Goal: Find specific page/section: Find specific page/section

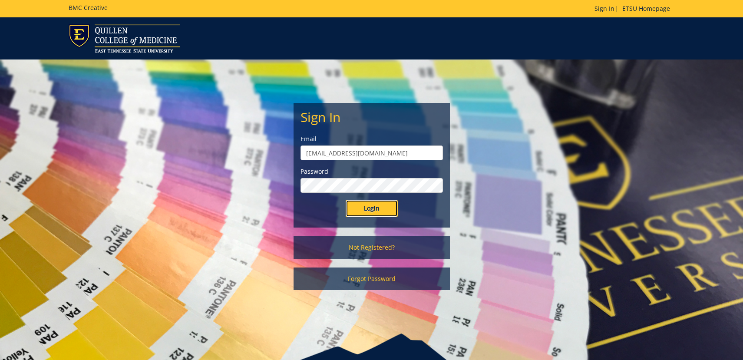
click at [372, 214] on input "Login" at bounding box center [371, 208] width 52 height 17
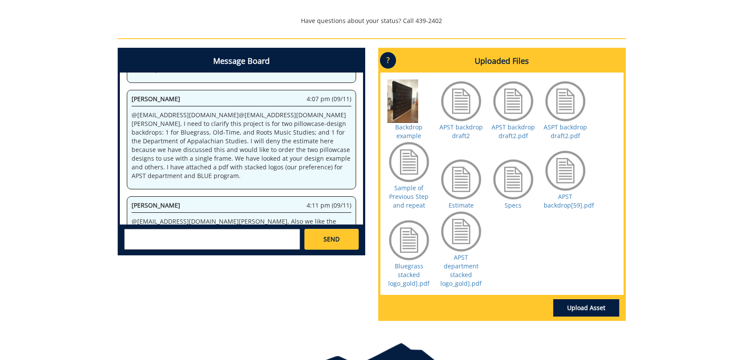
scroll to position [322, 0]
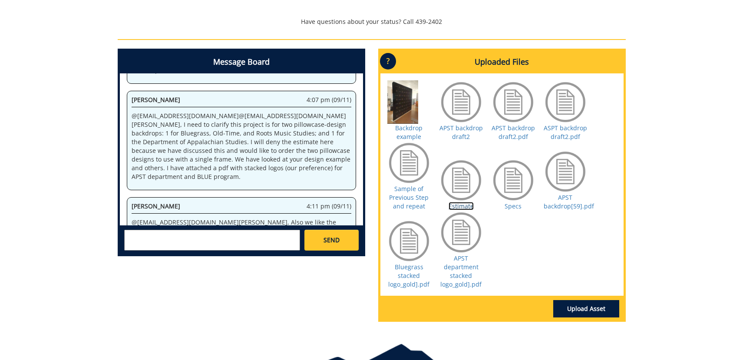
click at [467, 210] on link "Estimate" at bounding box center [460, 206] width 25 height 8
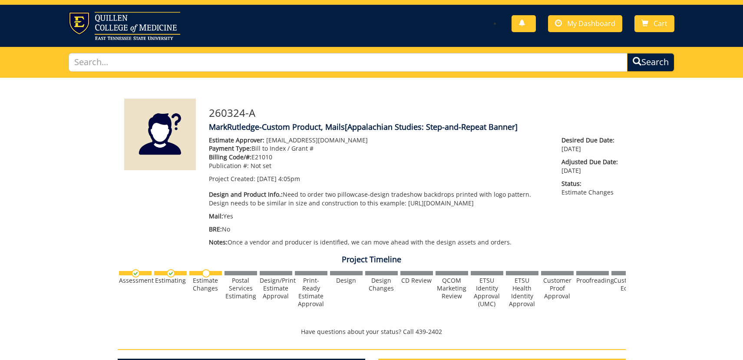
scroll to position [0, 0]
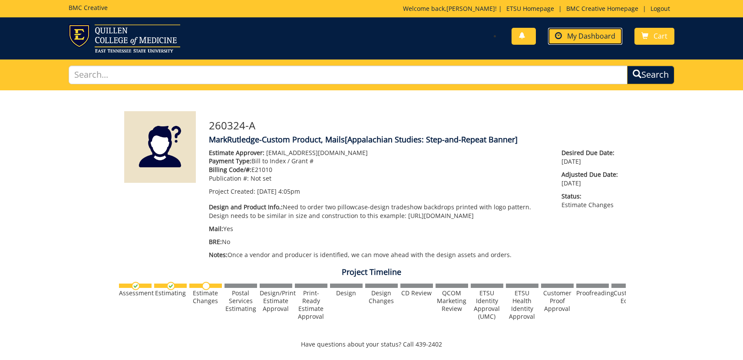
click at [580, 34] on span "My Dashboard" at bounding box center [591, 36] width 48 height 10
